Goal: Information Seeking & Learning: Learn about a topic

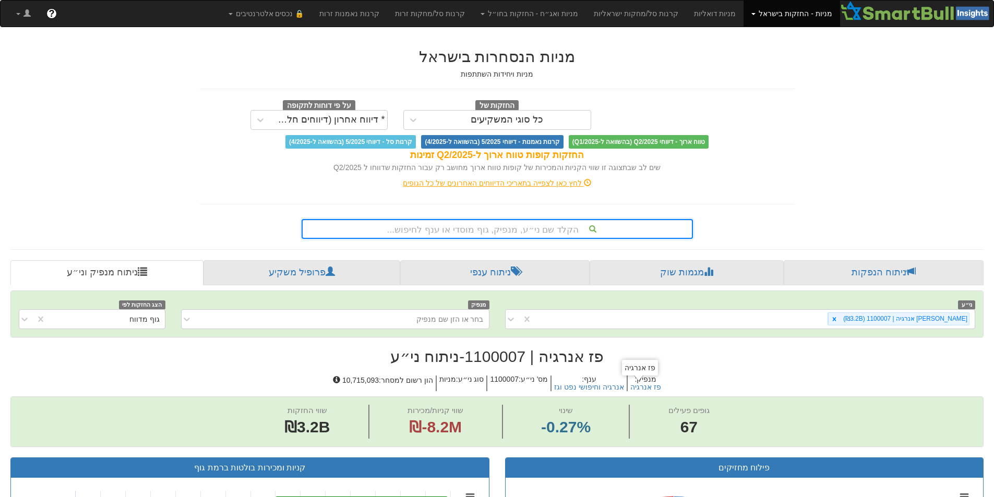
scroll to position [104, 0]
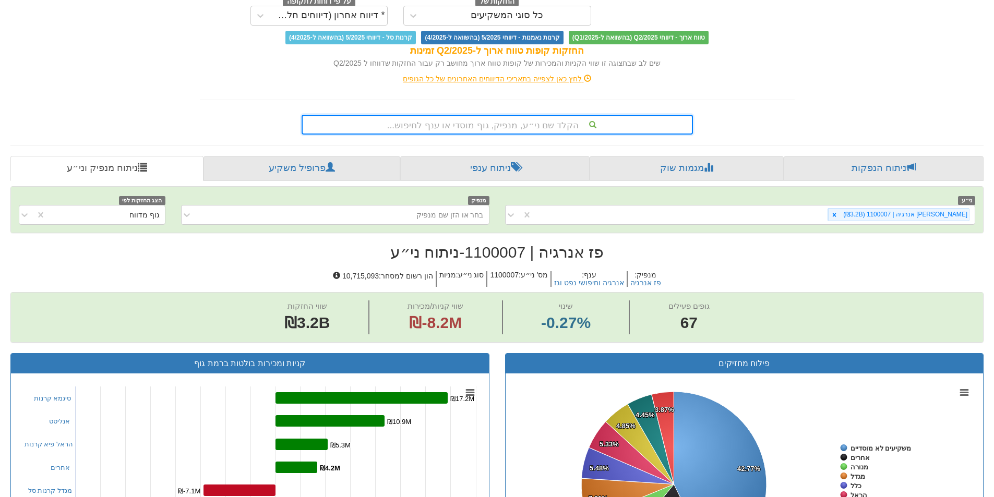
click at [622, 129] on div "הקלד שם ני״ע, מנפיק, גוף מוסדי או ענף לחיפוש..." at bounding box center [497, 125] width 389 height 18
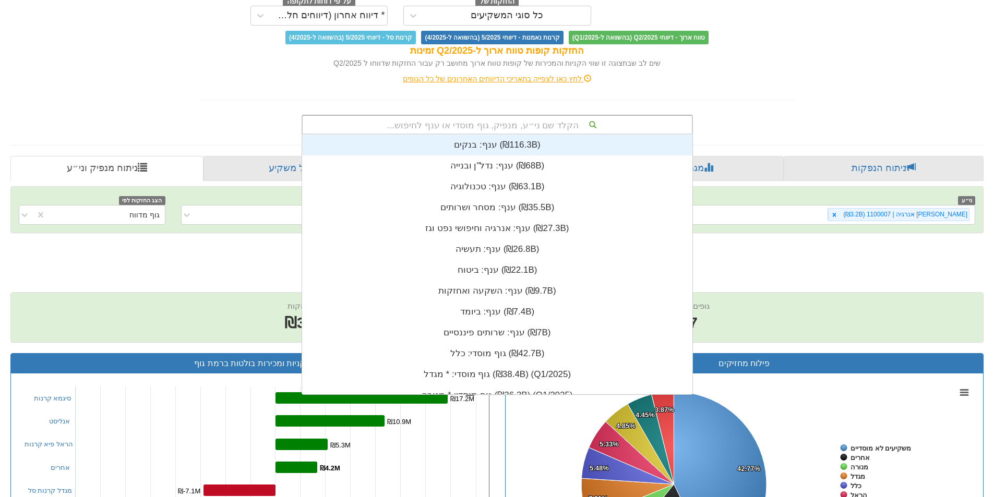
scroll to position [260, 0]
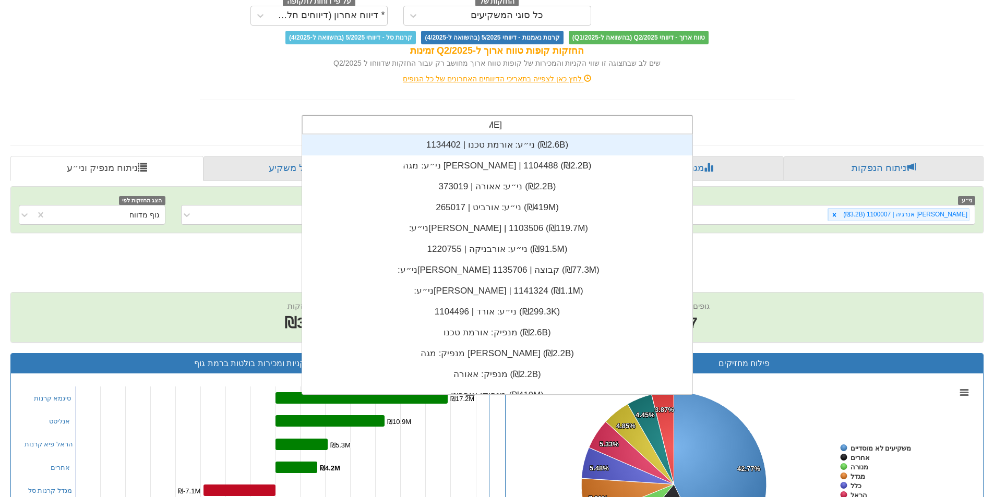
type input "[PERSON_NAME]"
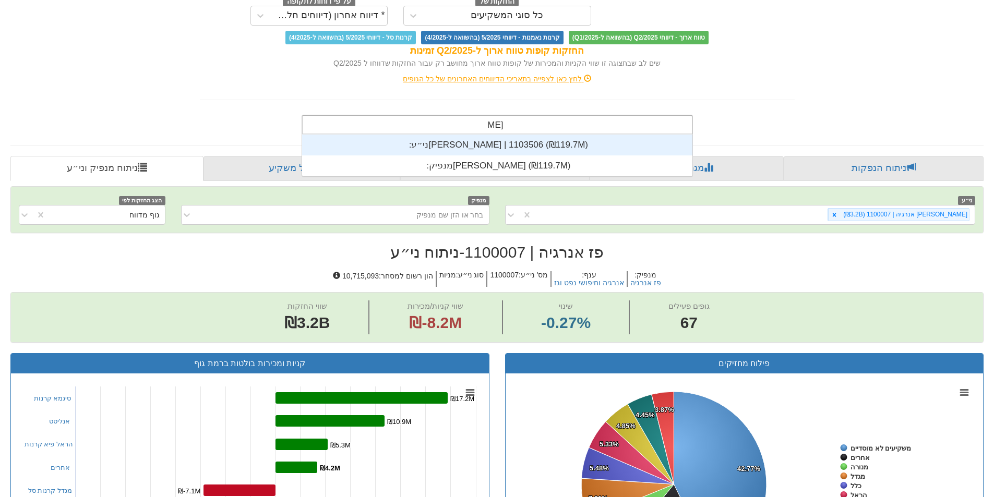
scroll to position [42, 0]
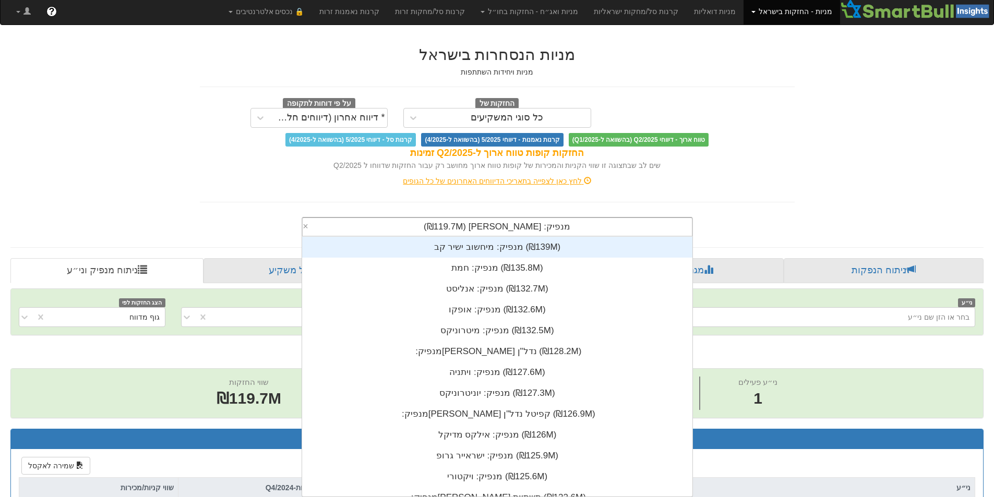
scroll to position [16945, 0]
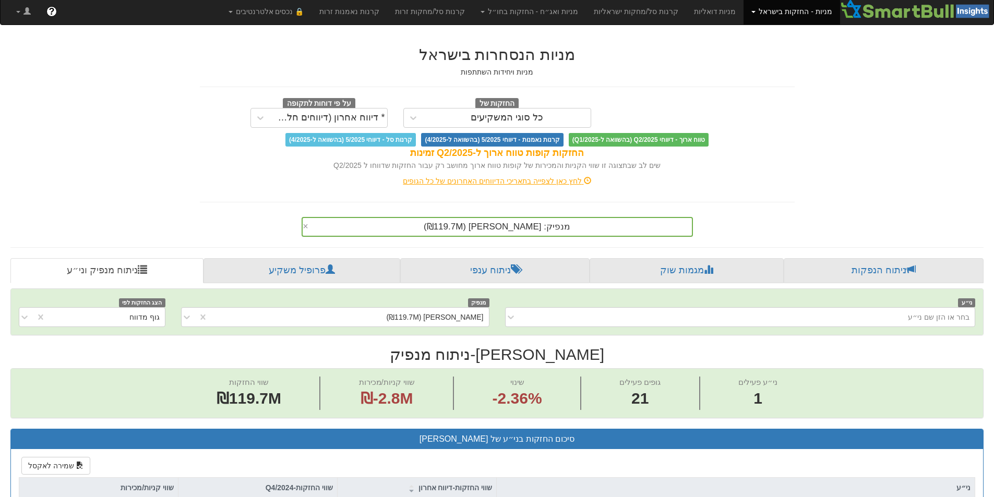
click at [280, 222] on div "מנפיק: ‏[PERSON_NAME] ‎(₪119.7M)‎ ×" at bounding box center [497, 225] width 610 height 24
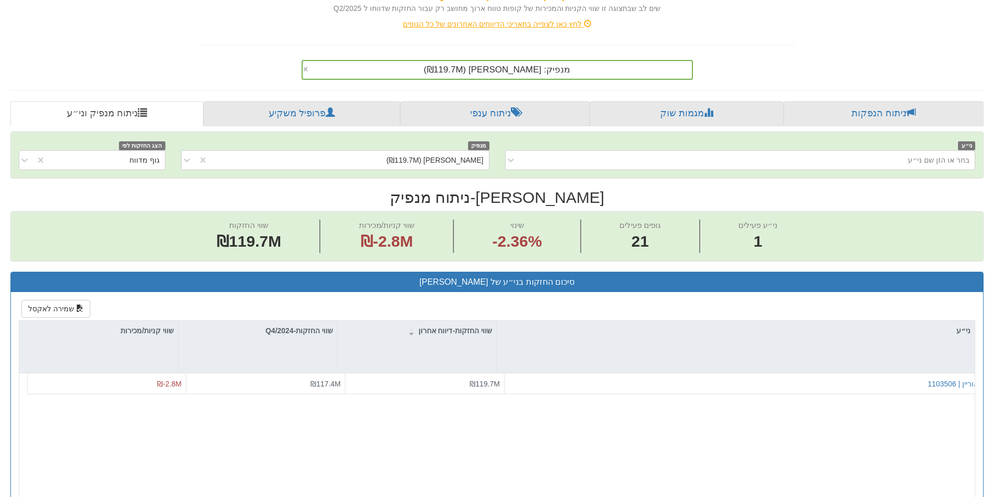
scroll to position [159, 0]
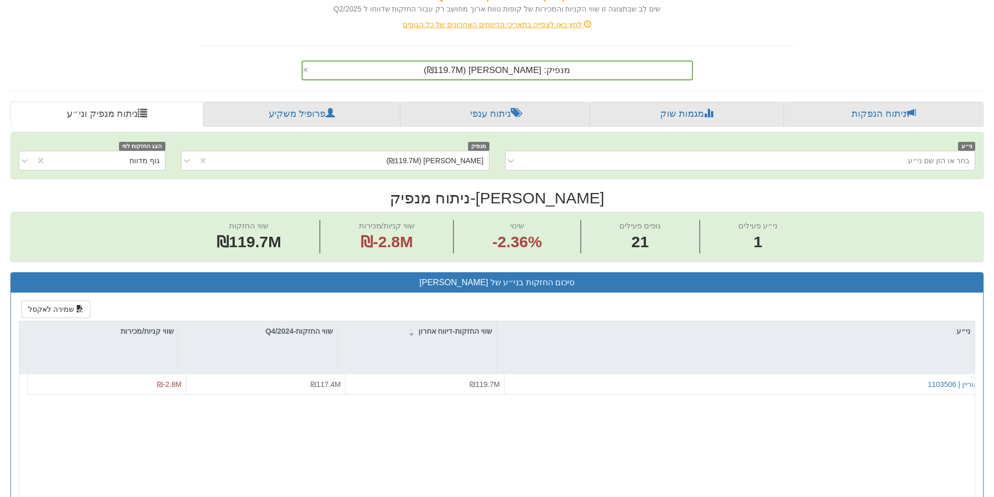
click at [574, 73] on div "מנפיק: ‏[PERSON_NAME] ‎(₪119.7M)‎" at bounding box center [497, 71] width 389 height 18
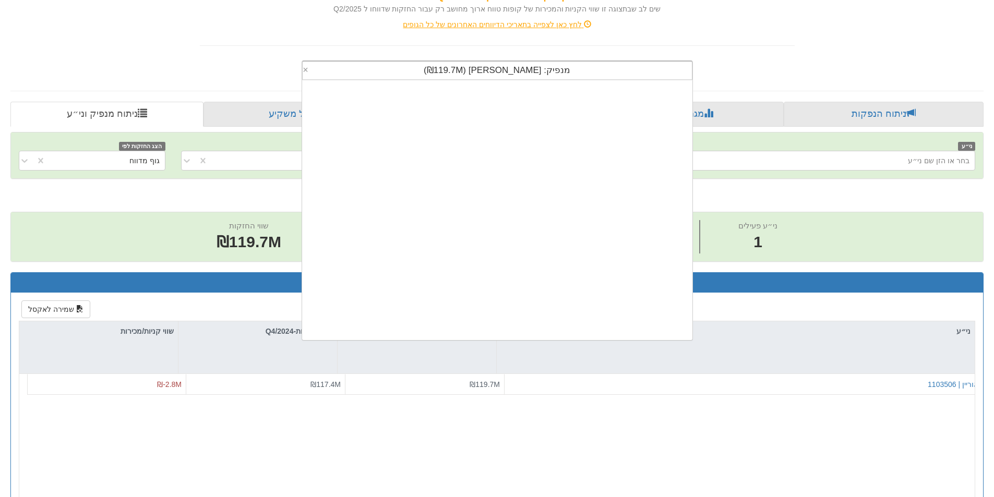
scroll to position [260, 0]
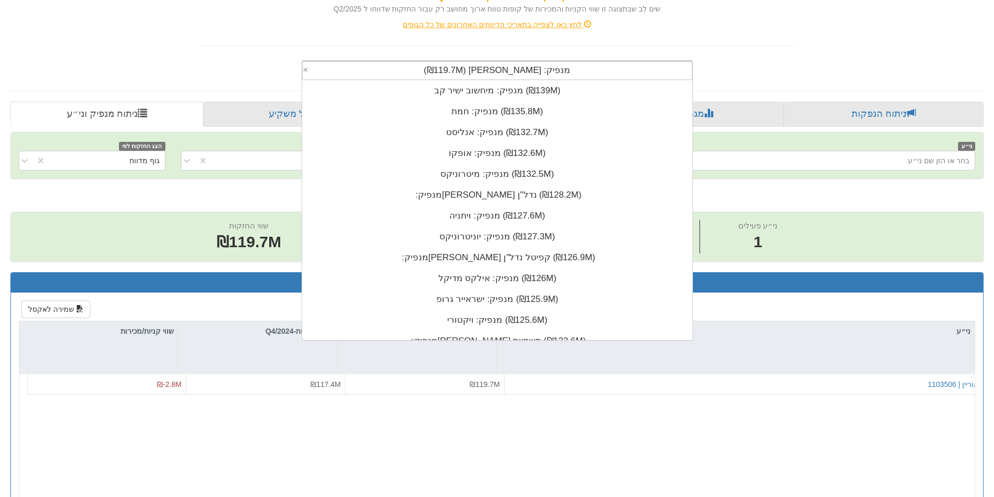
click at [574, 73] on div "מנפיק: ‏[PERSON_NAME] ‎(₪119.7M)‎" at bounding box center [497, 71] width 389 height 18
drag, startPoint x: 438, startPoint y: 68, endPoint x: 596, endPoint y: 75, distance: 157.7
click at [596, 75] on div "מנפיק: ‏[PERSON_NAME] ‎(₪119.7M)‎" at bounding box center [497, 71] width 389 height 18
click at [567, 75] on div "מנפיק: ‏[PERSON_NAME] ‎(₪119.7M)‎" at bounding box center [497, 71] width 389 height 18
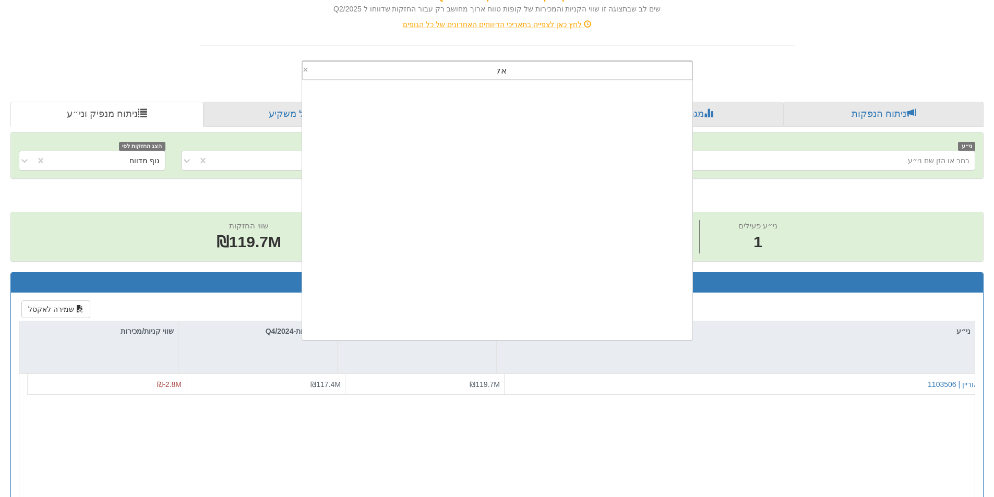
scroll to position [0, 0]
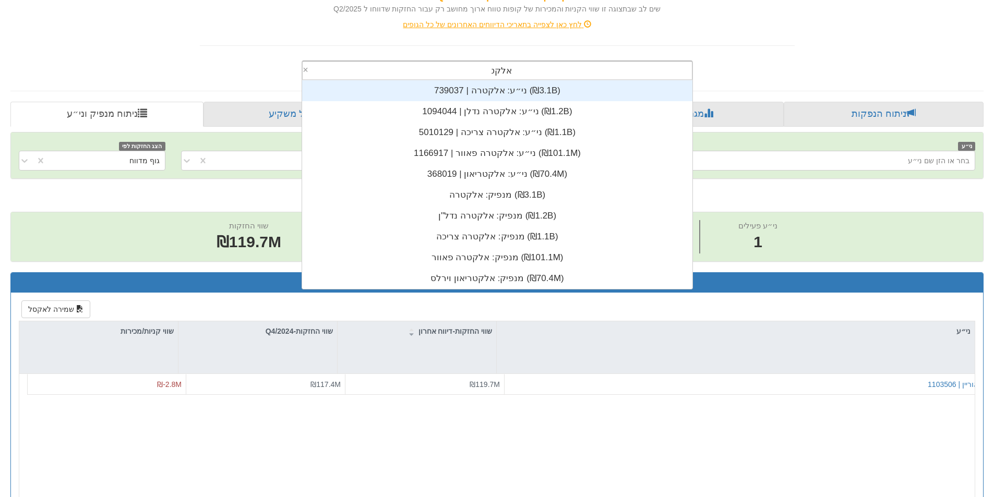
type input "אלקטרה"
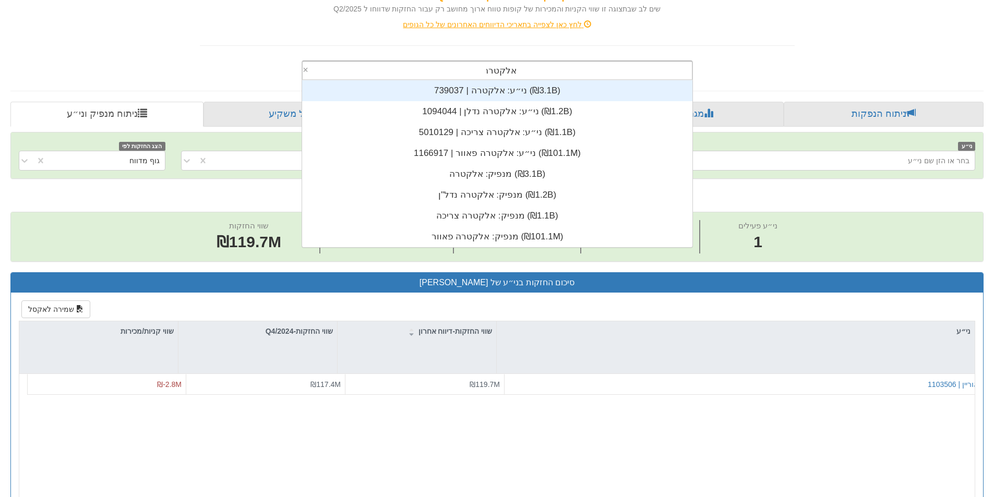
scroll to position [167, 0]
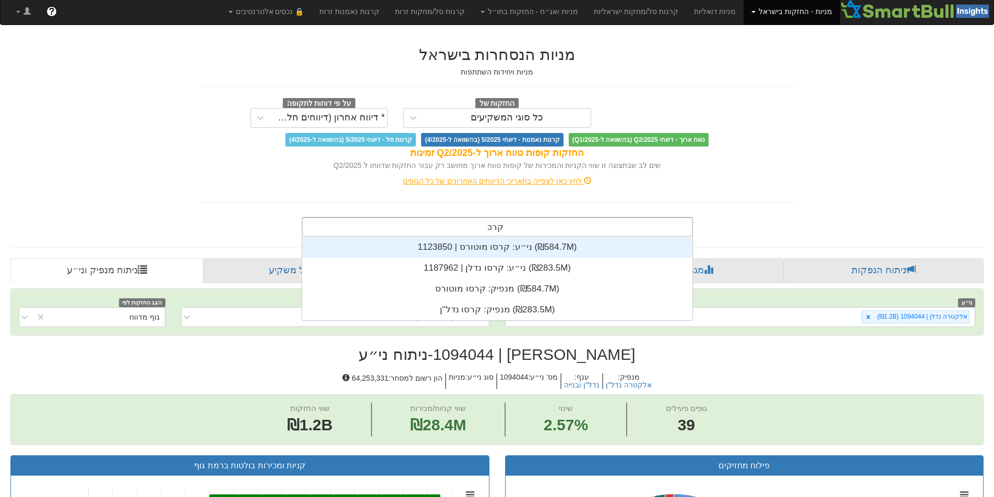
scroll to position [83, 0]
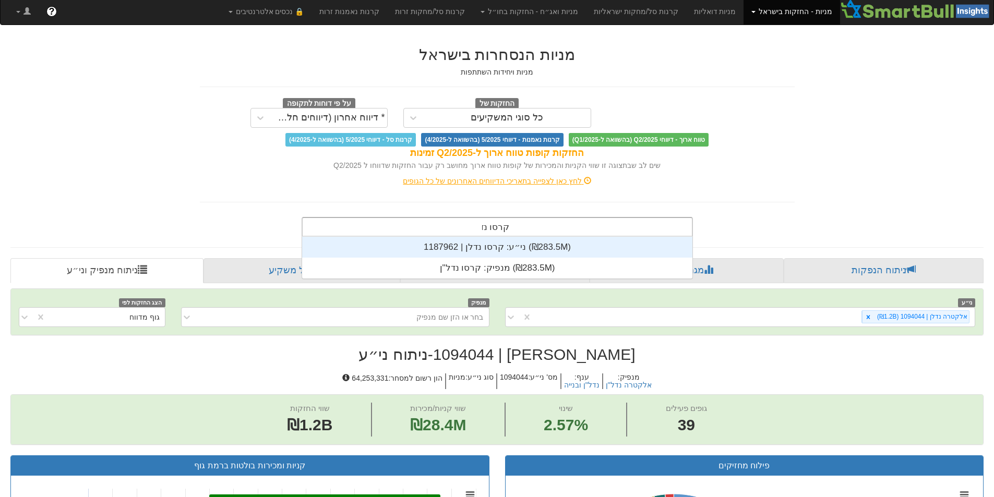
type input "קרסו נדלן"
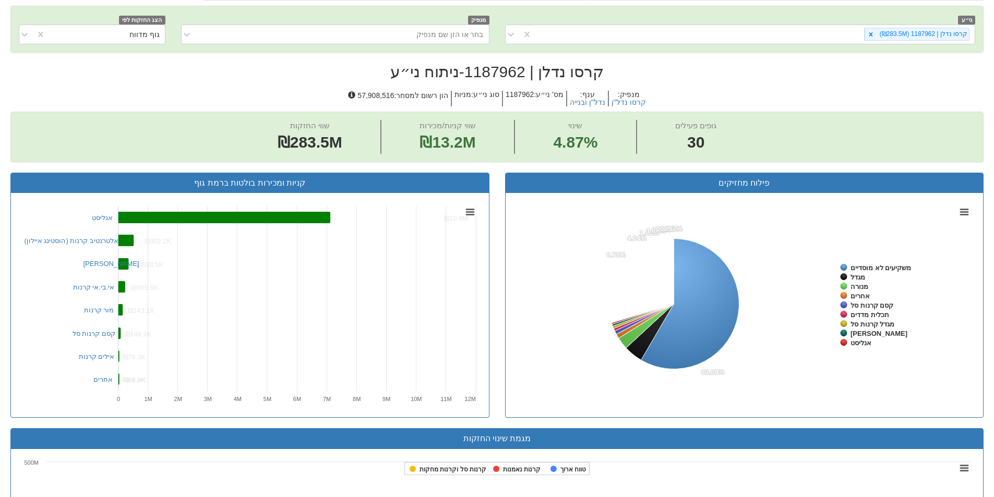
scroll to position [417, 0]
